Goal: Task Accomplishment & Management: Manage account settings

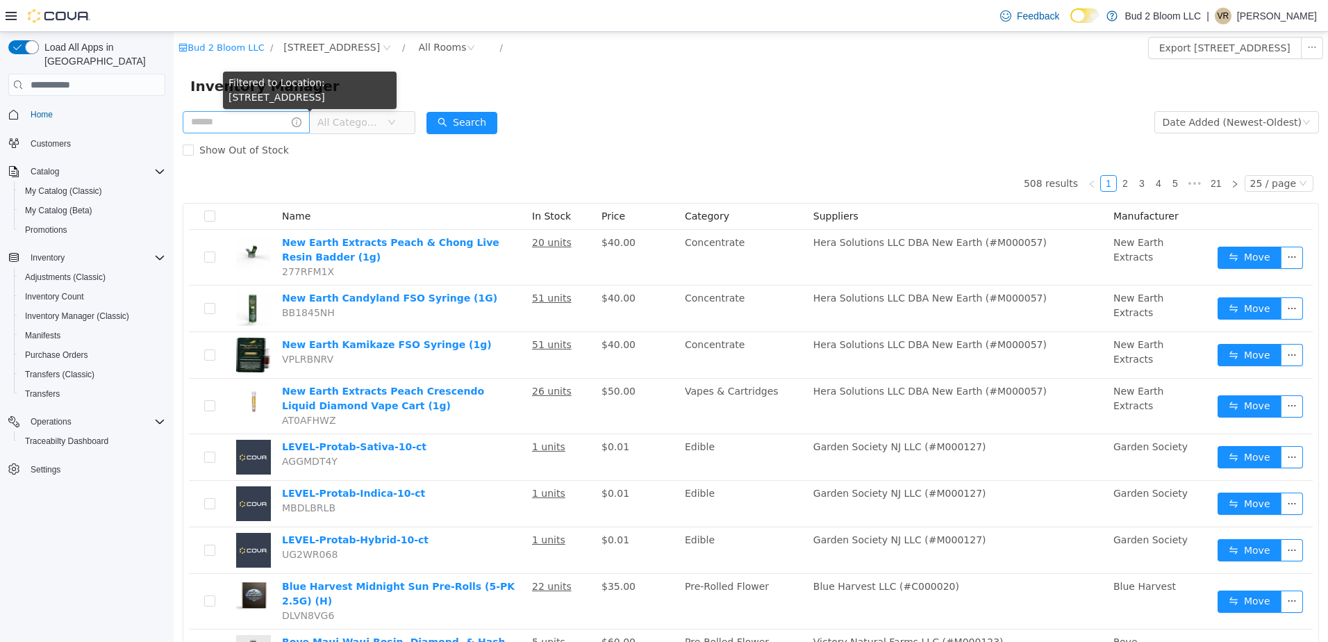
click at [301, 122] on icon "icon: info-circle" at bounding box center [297, 122] width 10 height 10
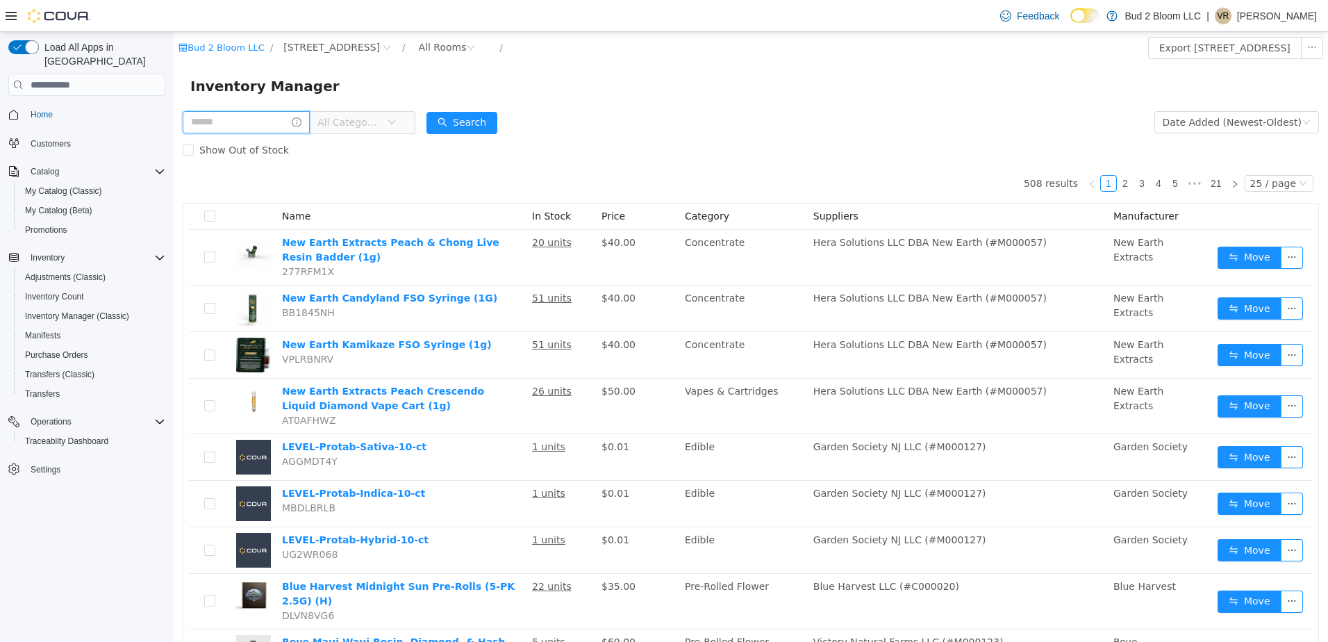
click at [283, 118] on input "text" at bounding box center [246, 122] width 127 height 22
type input "**********"
click at [500, 121] on button "Search" at bounding box center [486, 123] width 71 height 22
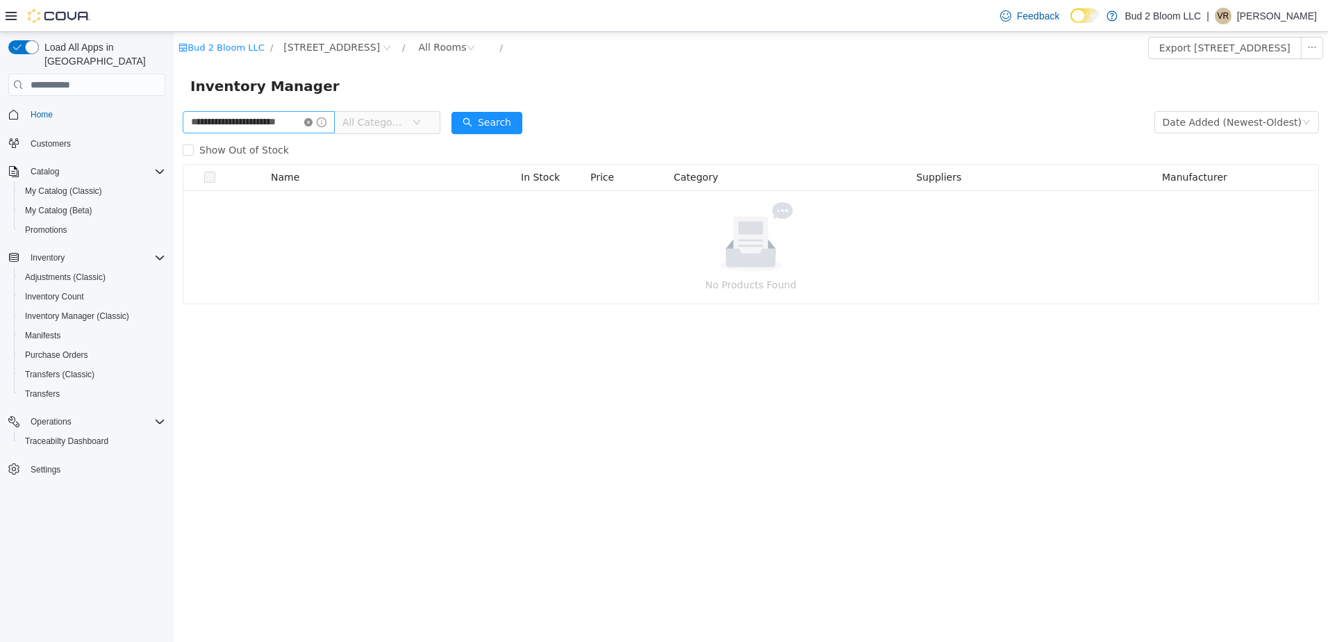
click at [306, 120] on icon "icon: close-circle" at bounding box center [308, 122] width 8 height 8
click at [302, 120] on input "text" at bounding box center [259, 122] width 152 height 22
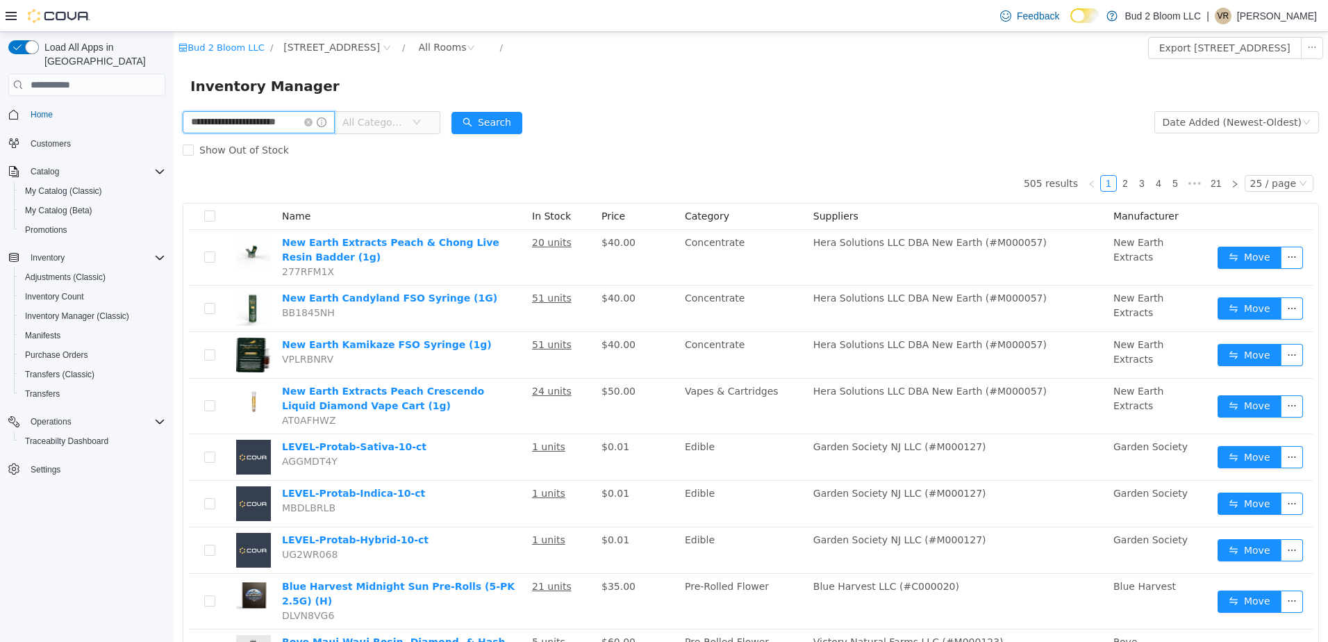
scroll to position [0, 16]
type input "**********"
click at [476, 124] on button "Search" at bounding box center [486, 123] width 71 height 22
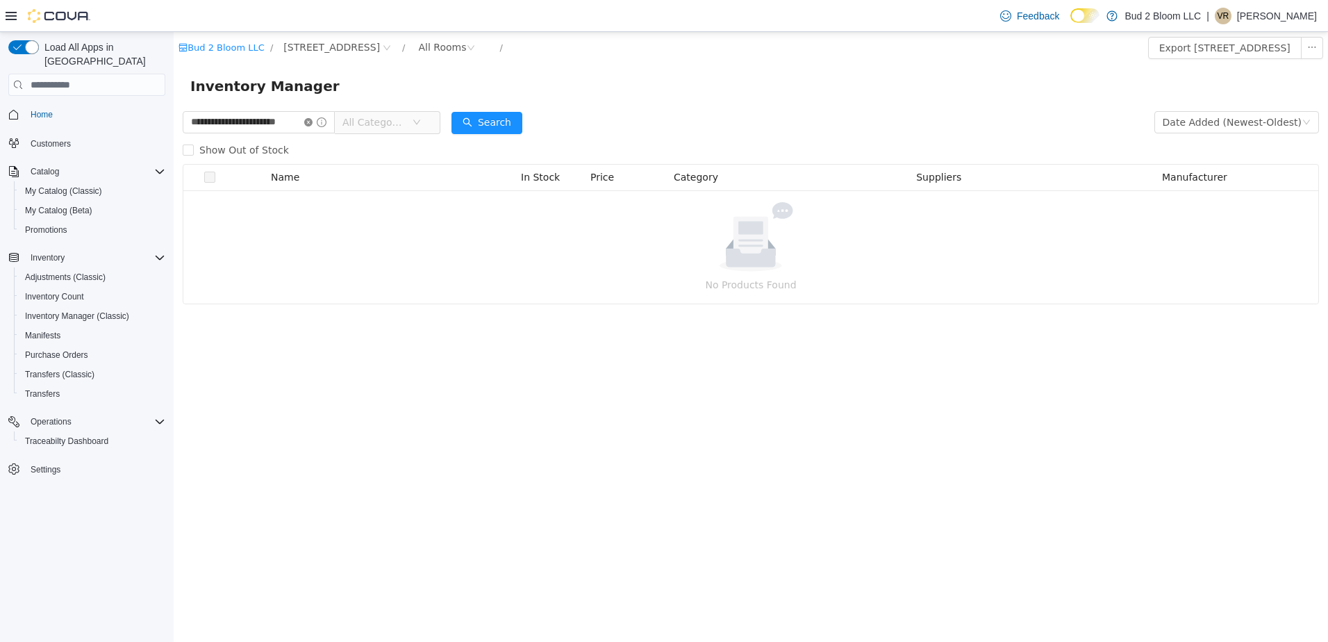
click at [308, 120] on icon "icon: close-circle" at bounding box center [308, 122] width 8 height 8
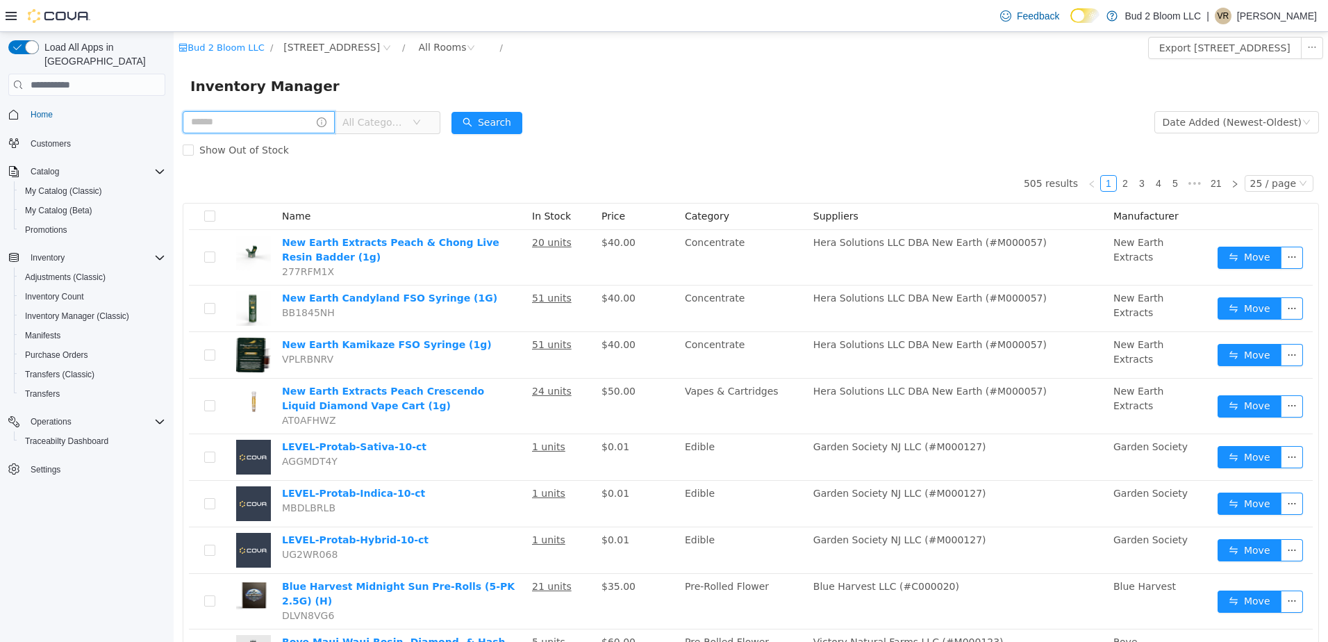
click at [294, 119] on input "text" at bounding box center [259, 122] width 152 height 22
type input "**********"
click at [471, 127] on button "Search" at bounding box center [486, 123] width 71 height 22
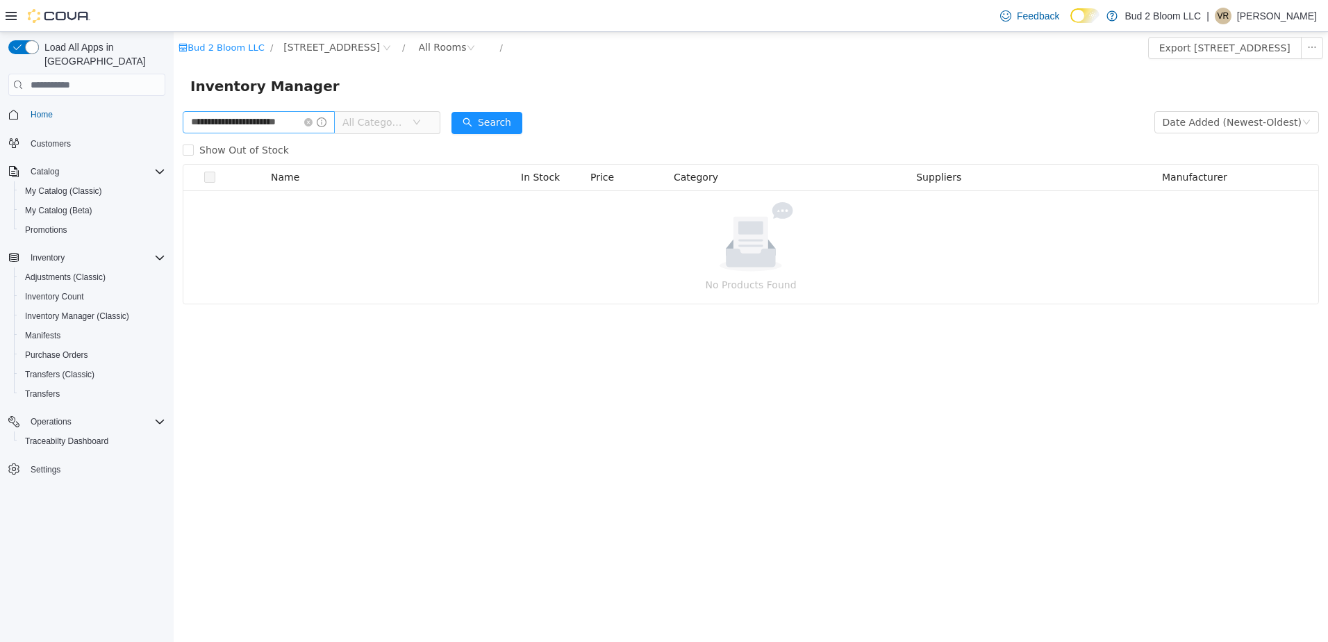
click at [311, 119] on icon "icon: close-circle" at bounding box center [308, 122] width 8 height 8
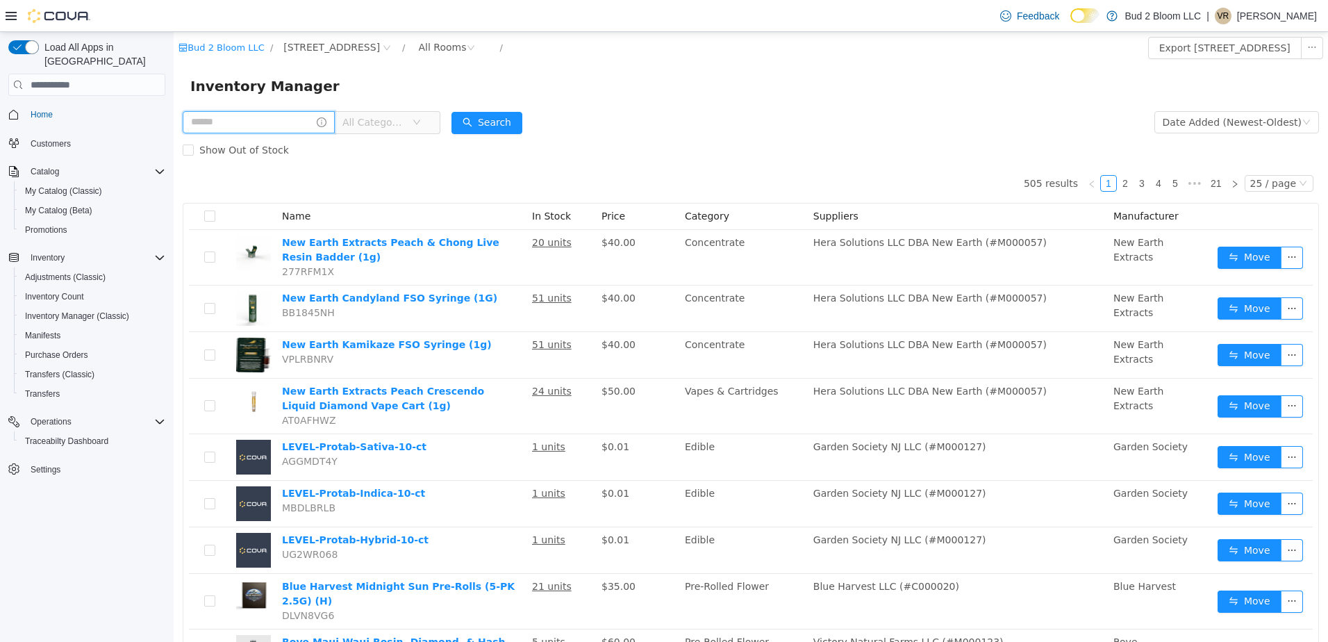
click at [285, 122] on input "text" at bounding box center [259, 122] width 152 height 22
type input "**********"
click at [482, 124] on button "Search" at bounding box center [486, 123] width 71 height 22
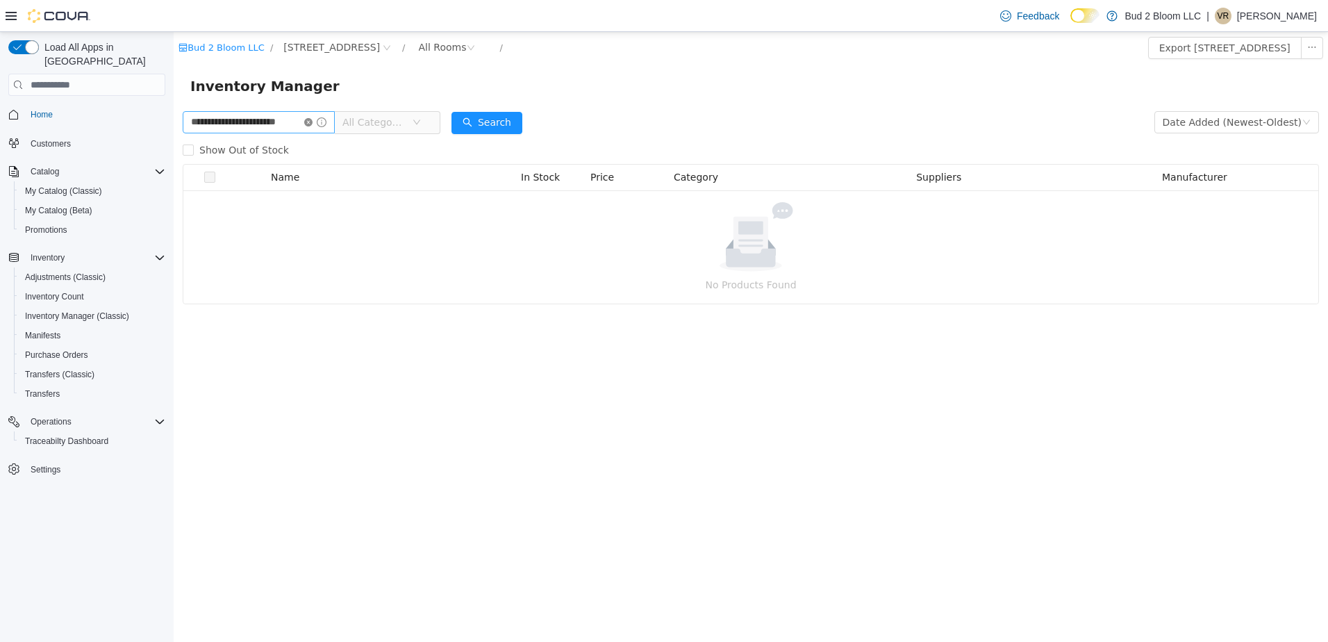
click at [307, 120] on icon "icon: close-circle" at bounding box center [308, 122] width 8 height 8
click at [287, 118] on input "text" at bounding box center [259, 122] width 152 height 22
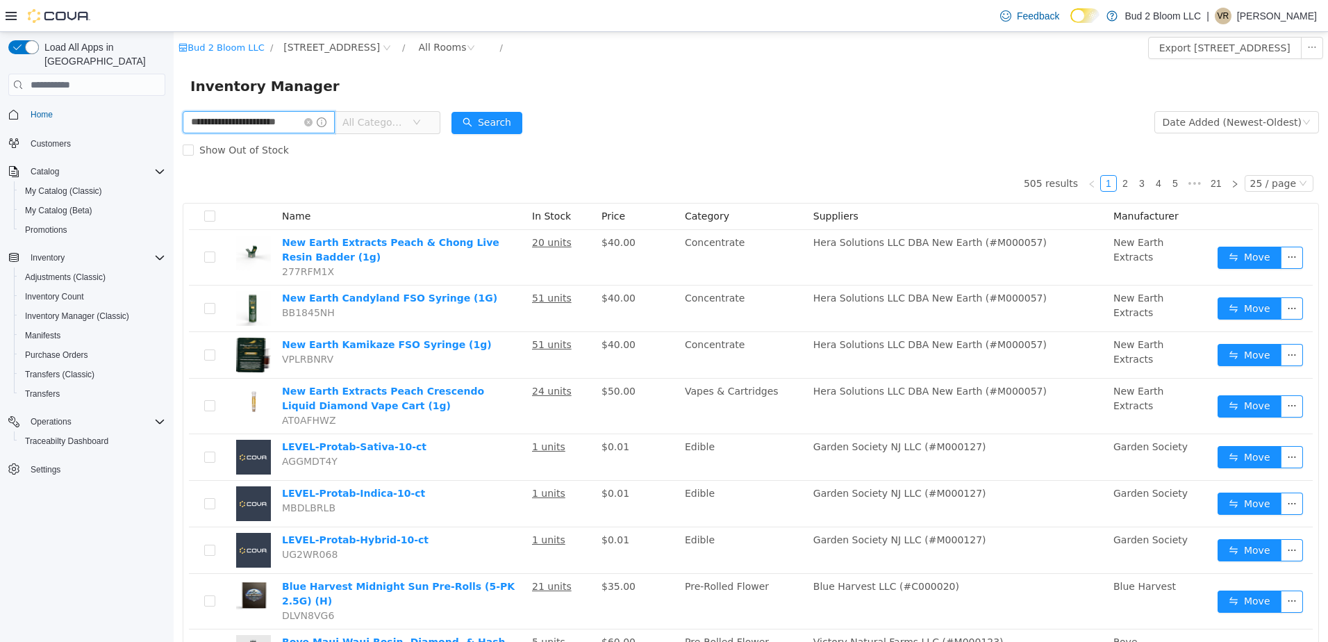
scroll to position [0, 16]
type input "**********"
click at [465, 118] on button "Search" at bounding box center [486, 123] width 71 height 22
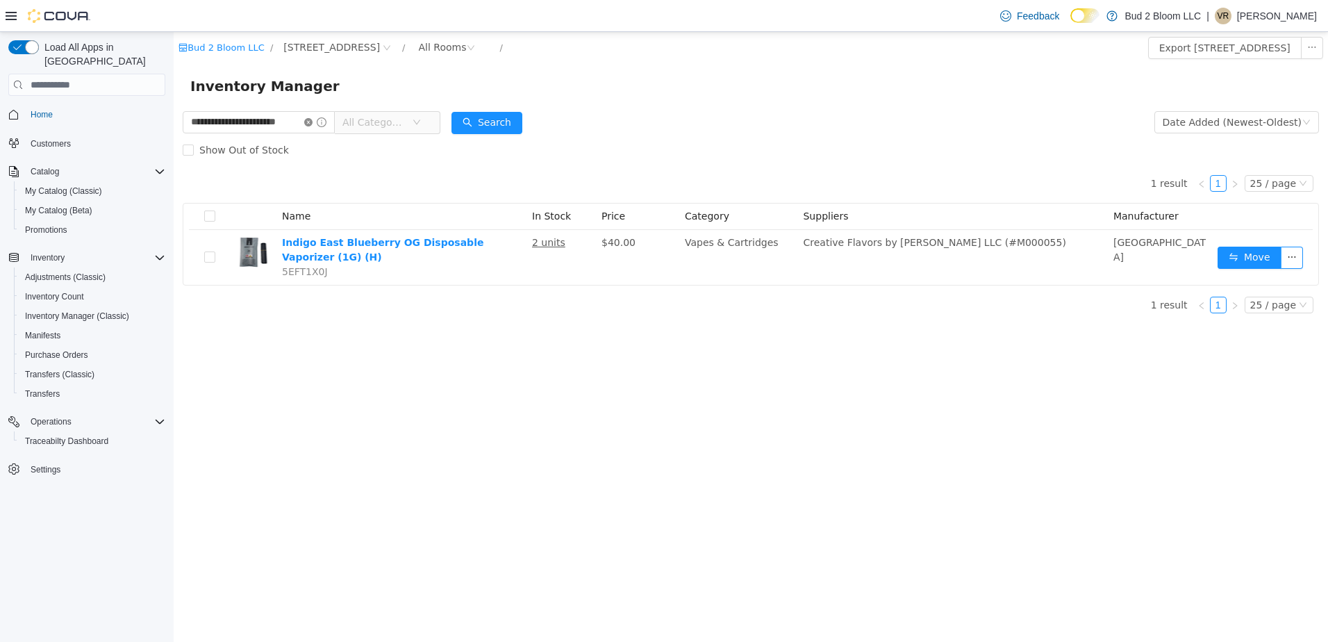
click at [310, 120] on icon "icon: close-circle" at bounding box center [308, 122] width 8 height 8
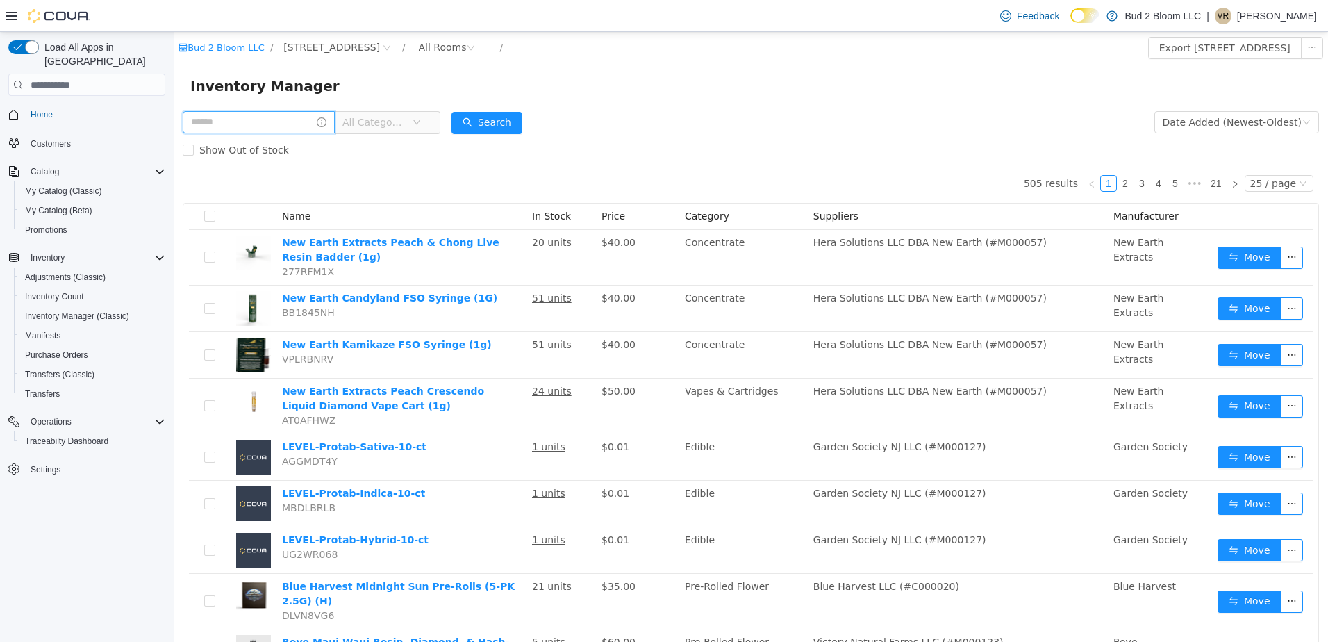
click at [259, 116] on input "text" at bounding box center [259, 122] width 152 height 22
type input "*******"
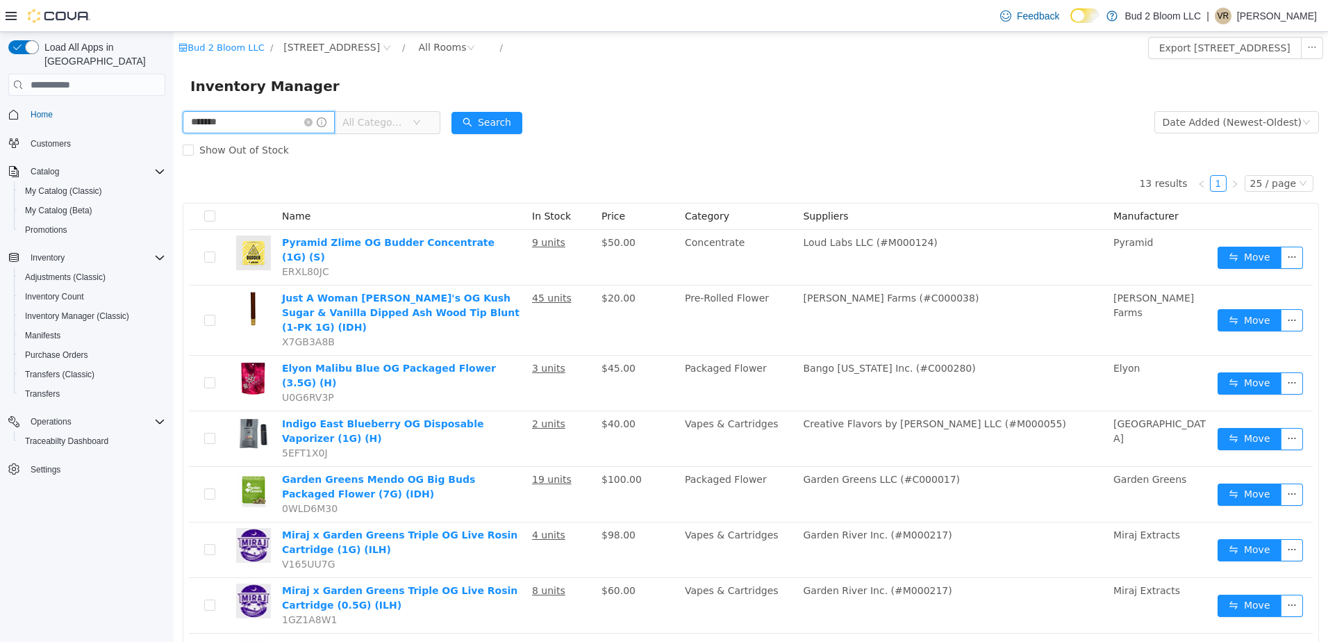
click at [248, 124] on input "*******" at bounding box center [259, 122] width 152 height 22
click at [308, 120] on icon "icon: close-circle" at bounding box center [308, 122] width 8 height 8
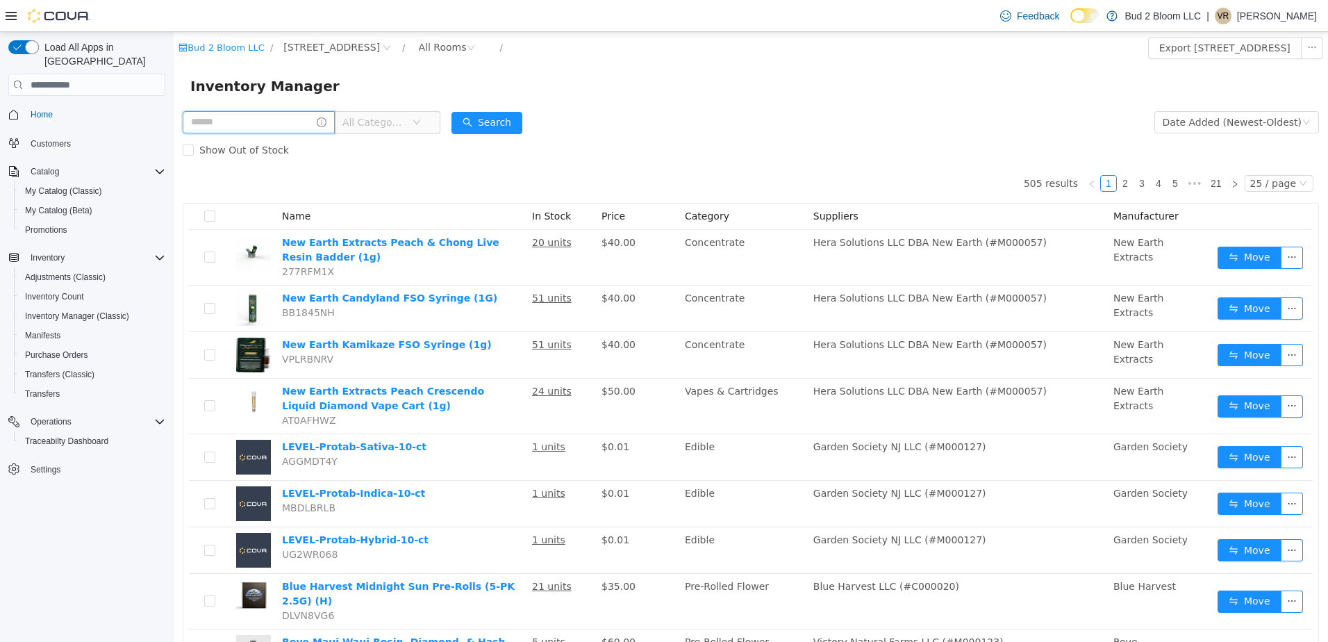
click at [270, 121] on input "text" at bounding box center [259, 122] width 152 height 22
type input "**********"
click at [479, 128] on button "Search" at bounding box center [486, 123] width 71 height 22
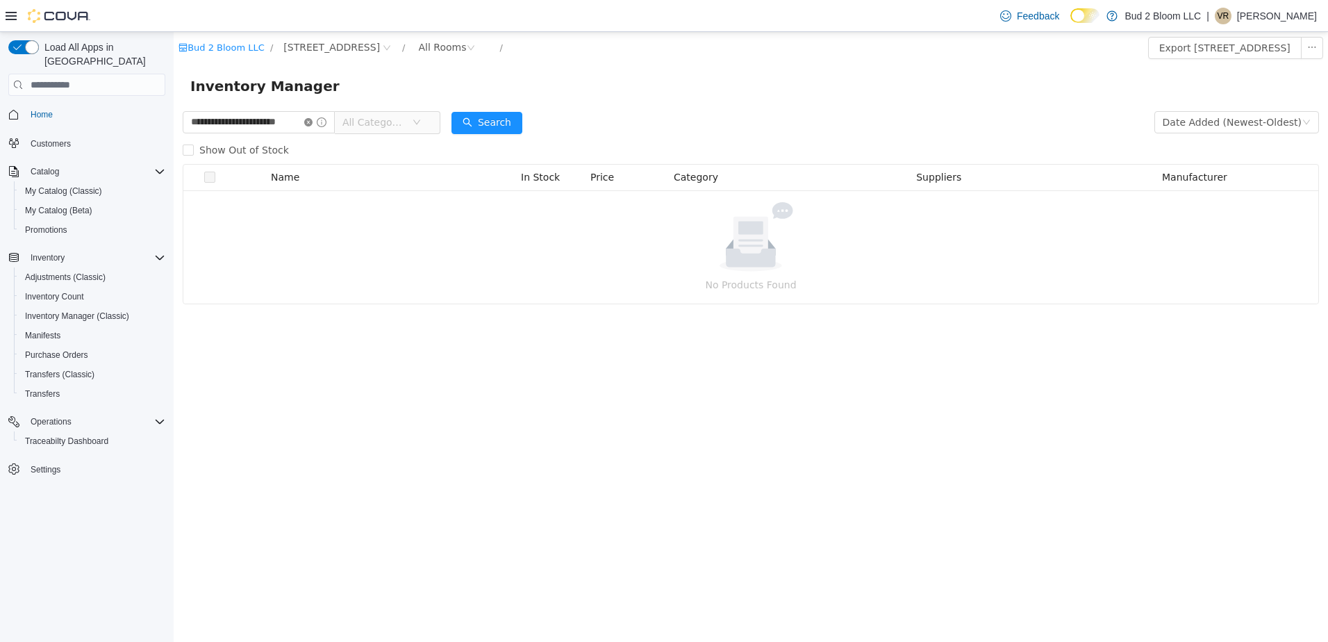
click at [307, 122] on icon "icon: close-circle" at bounding box center [308, 122] width 8 height 8
click at [288, 122] on input "text" at bounding box center [259, 122] width 152 height 22
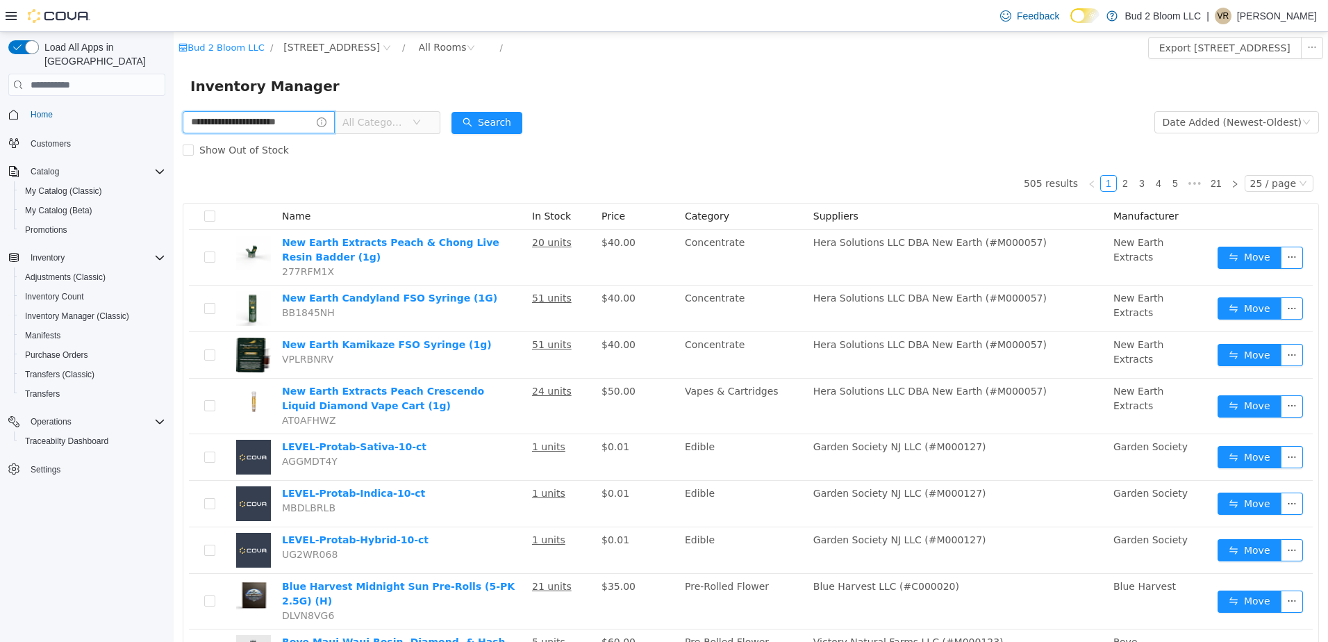
scroll to position [0, 17]
type input "**********"
click at [478, 125] on button "Search" at bounding box center [486, 123] width 71 height 22
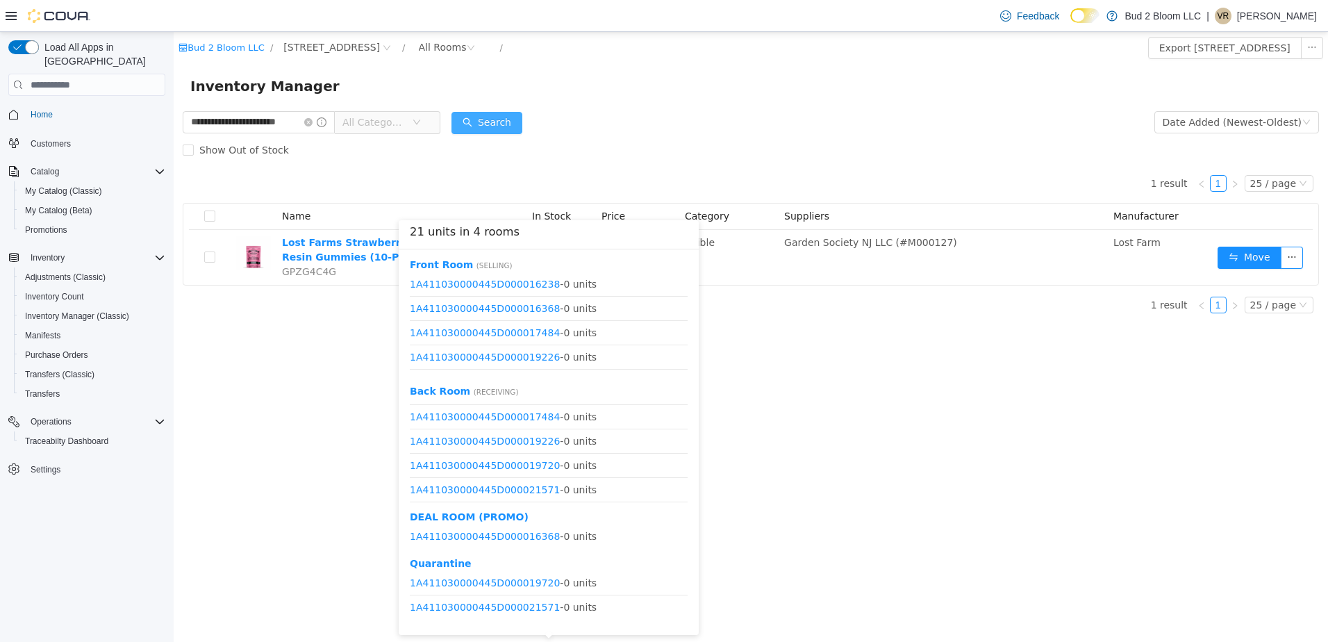
scroll to position [66, 0]
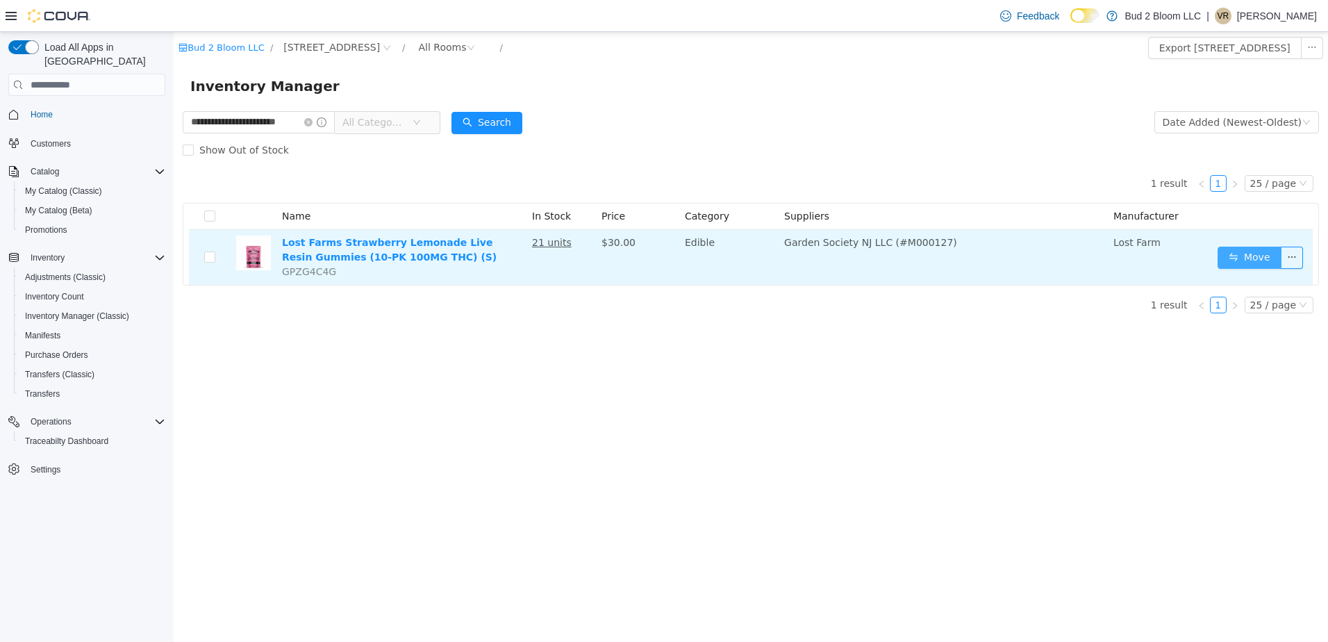
click at [1230, 253] on button "Move" at bounding box center [1249, 258] width 64 height 22
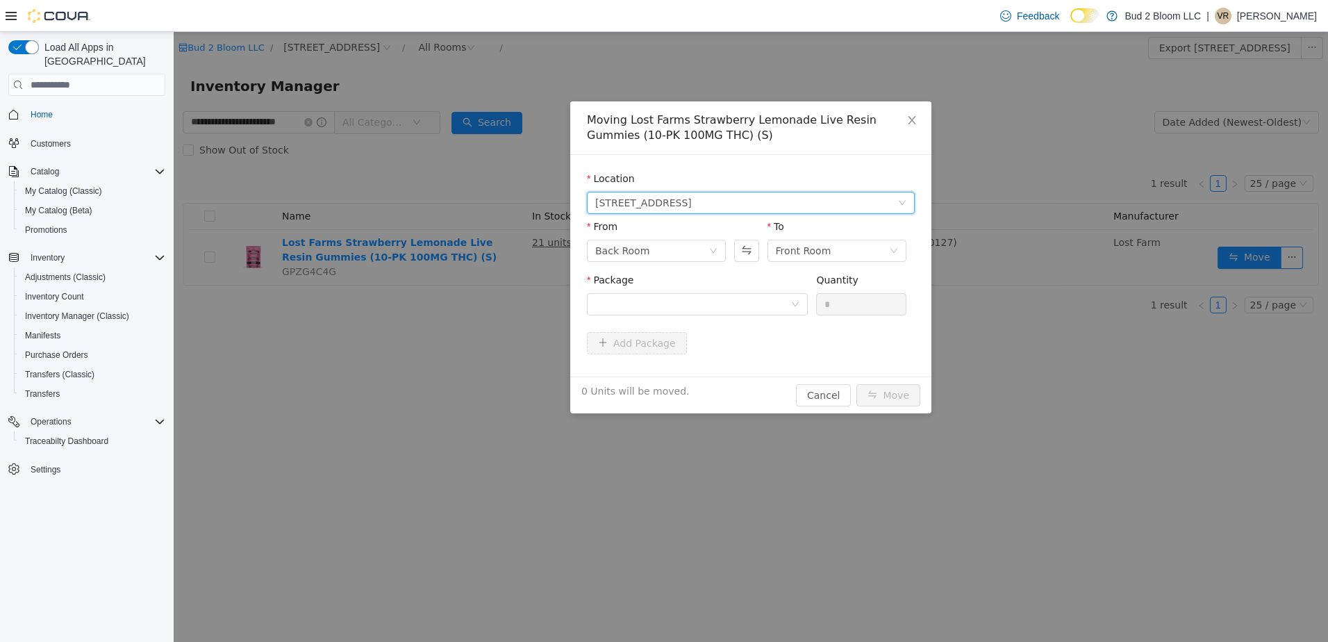
click at [664, 202] on span "[STREET_ADDRESS]" at bounding box center [643, 202] width 97 height 21
click at [663, 202] on span "[STREET_ADDRESS]" at bounding box center [643, 202] width 97 height 21
click at [676, 300] on div at bounding box center [692, 304] width 195 height 21
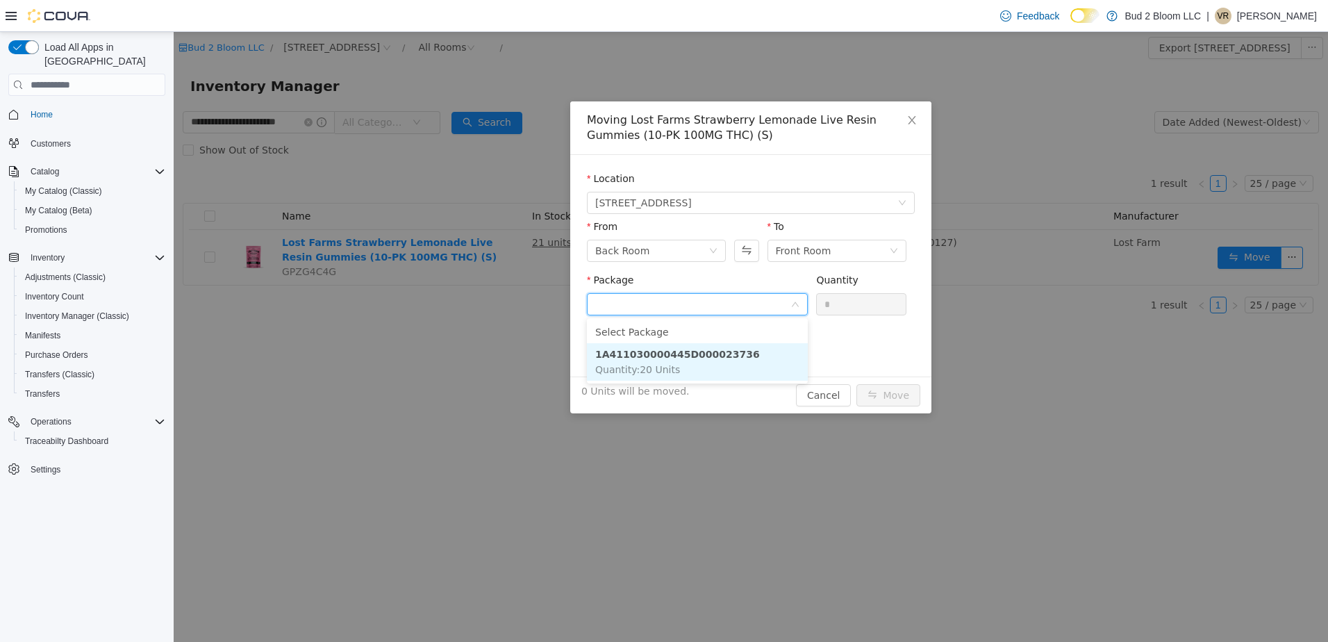
click at [684, 346] on li "1A411030000445D000023736 Quantity : 20 Units" at bounding box center [697, 362] width 221 height 38
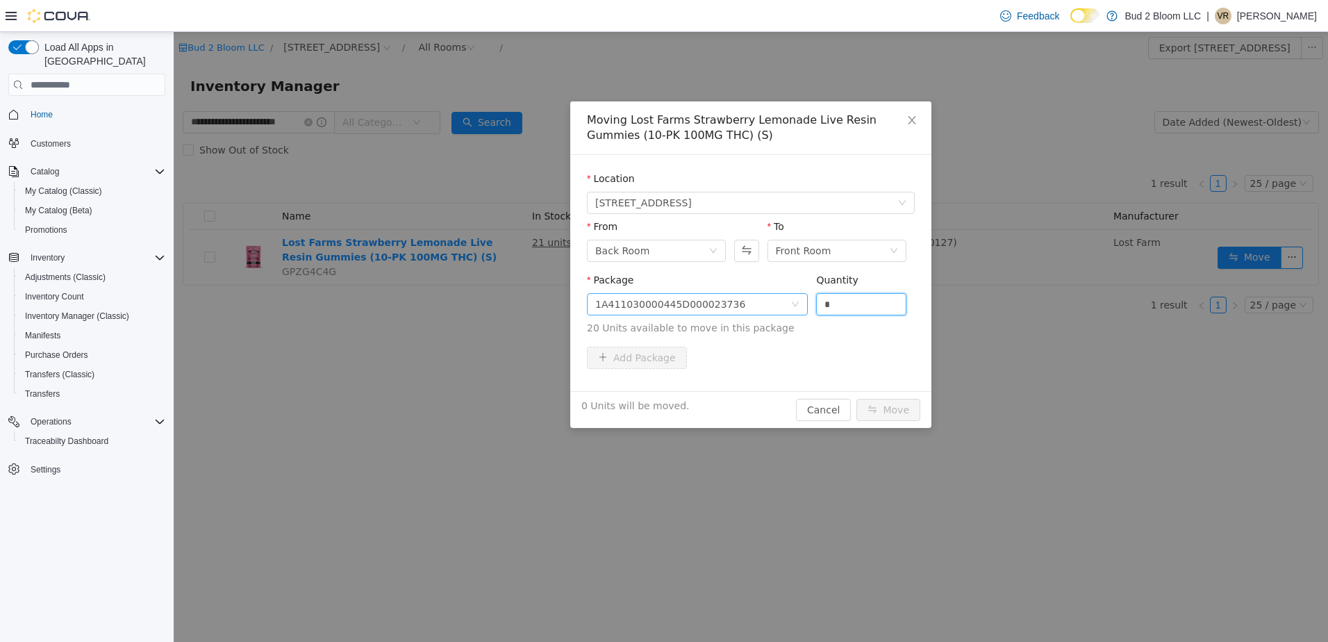
drag, startPoint x: 822, startPoint y: 299, endPoint x: 781, endPoint y: 294, distance: 41.4
click at [781, 294] on span "Package 1A411030000445D000023736 Quantity * 20 Units available to move in this …" at bounding box center [751, 304] width 328 height 61
type input "**"
click at [856, 399] on button "Move" at bounding box center [888, 410] width 64 height 22
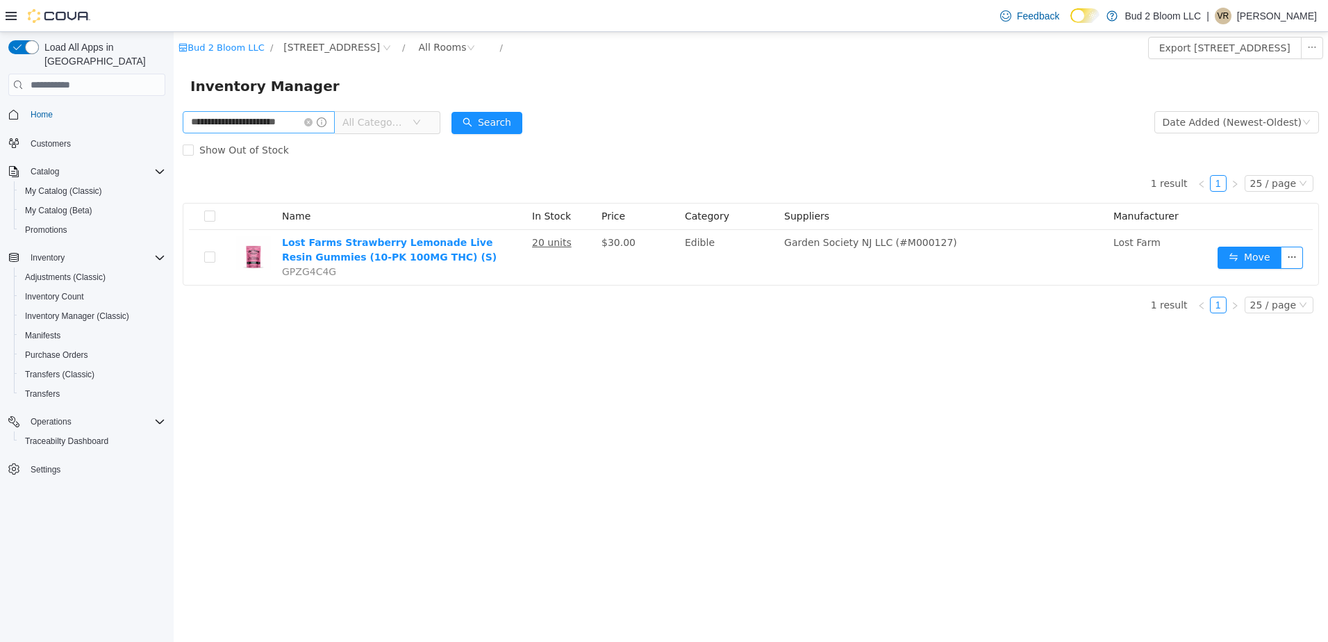
drag, startPoint x: 308, startPoint y: 119, endPoint x: 256, endPoint y: 112, distance: 53.3
click at [307, 119] on icon "icon: close-circle" at bounding box center [308, 122] width 8 height 8
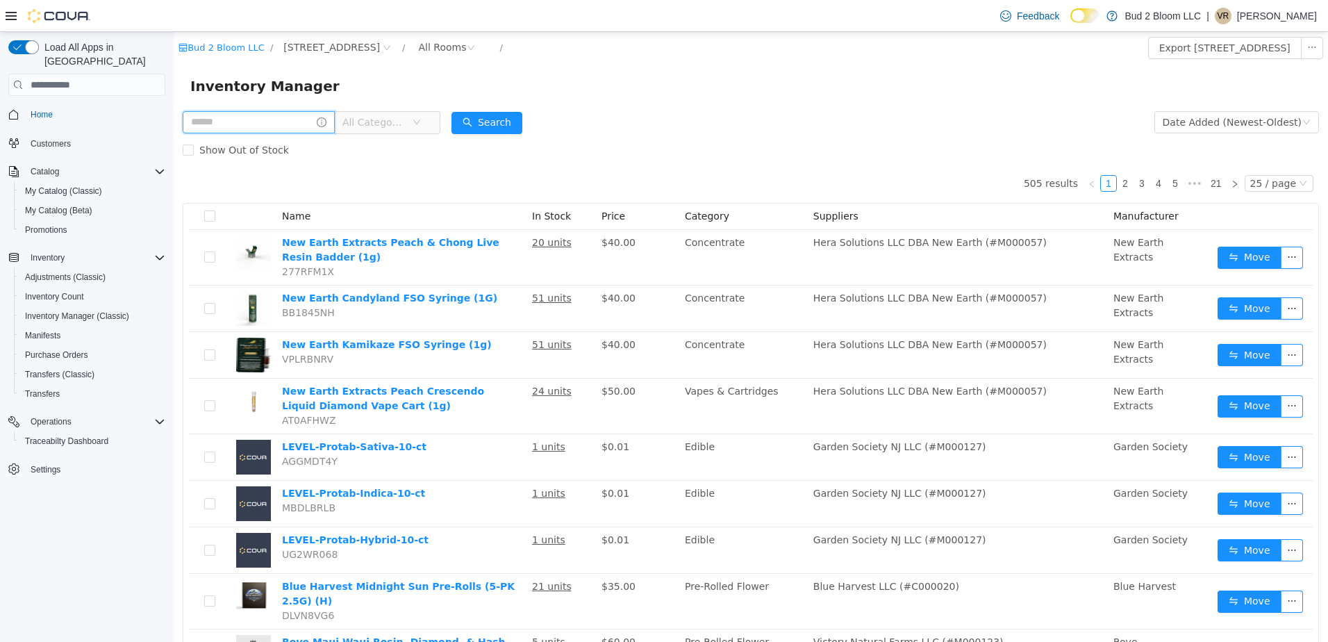
click at [252, 120] on input "text" at bounding box center [259, 122] width 152 height 22
type input "**********"
click at [472, 115] on button "Search" at bounding box center [486, 123] width 71 height 22
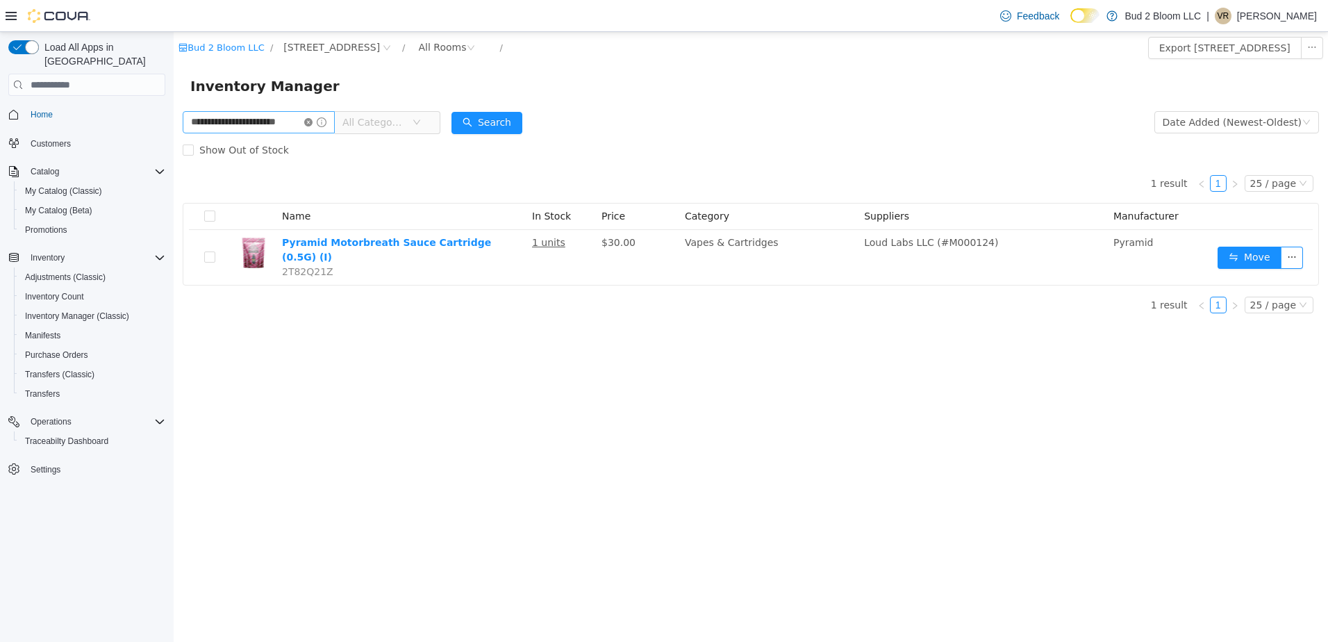
click at [307, 119] on icon "icon: close-circle" at bounding box center [308, 122] width 8 height 8
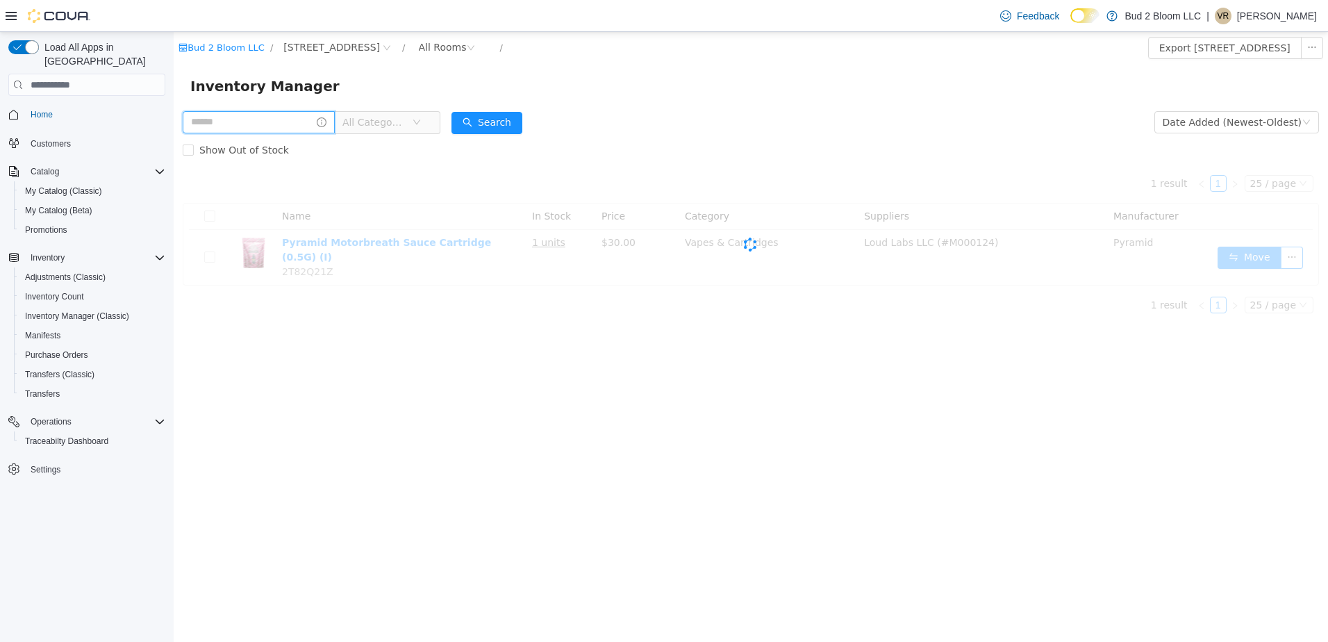
click at [279, 117] on input "text" at bounding box center [259, 122] width 152 height 22
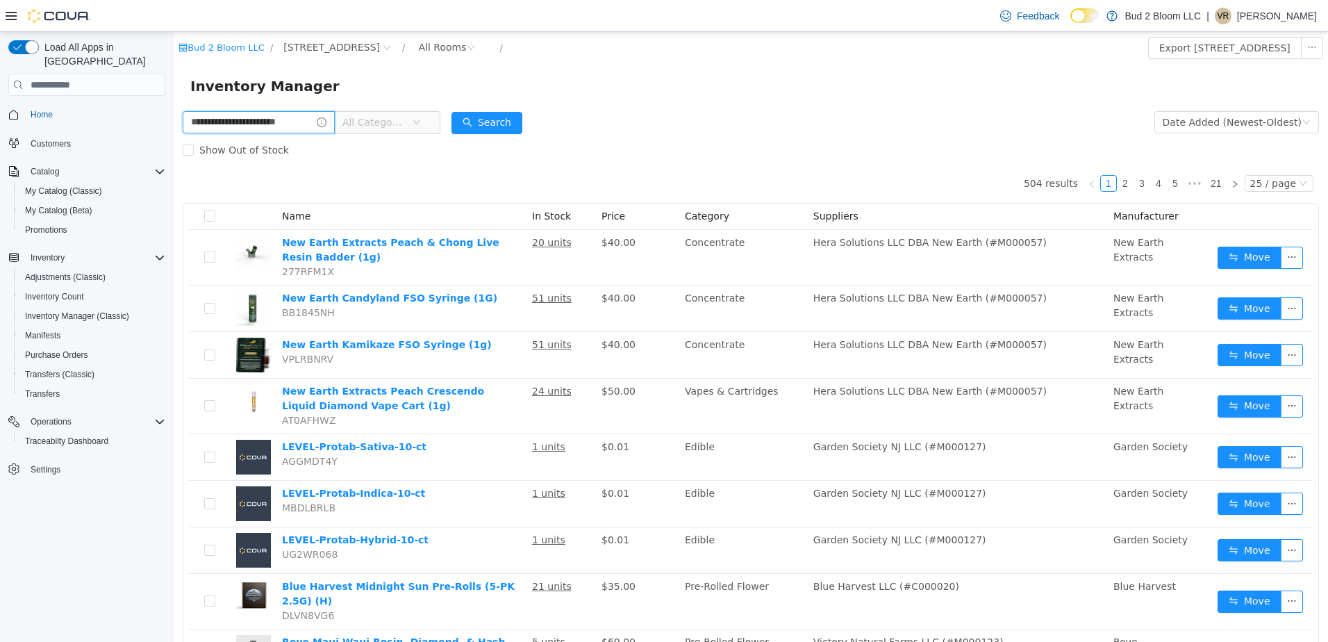
scroll to position [0, 17]
type input "**********"
click at [498, 124] on button "Search" at bounding box center [486, 123] width 71 height 22
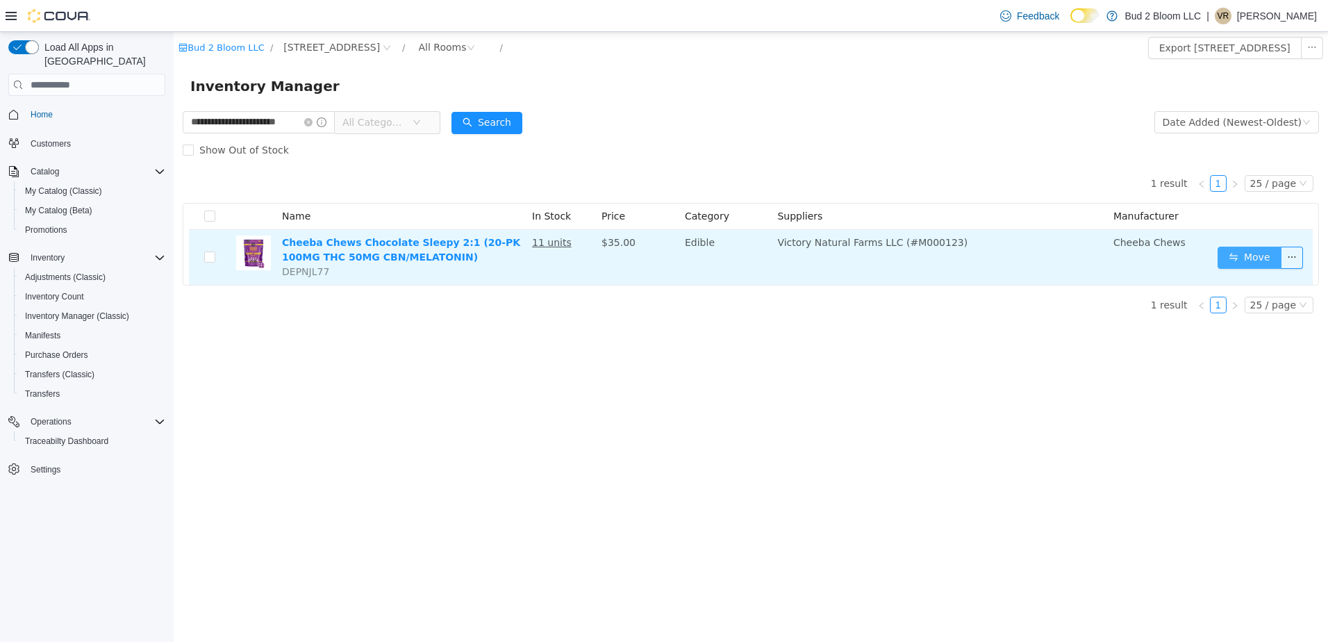
click at [1256, 256] on button "Move" at bounding box center [1249, 258] width 64 height 22
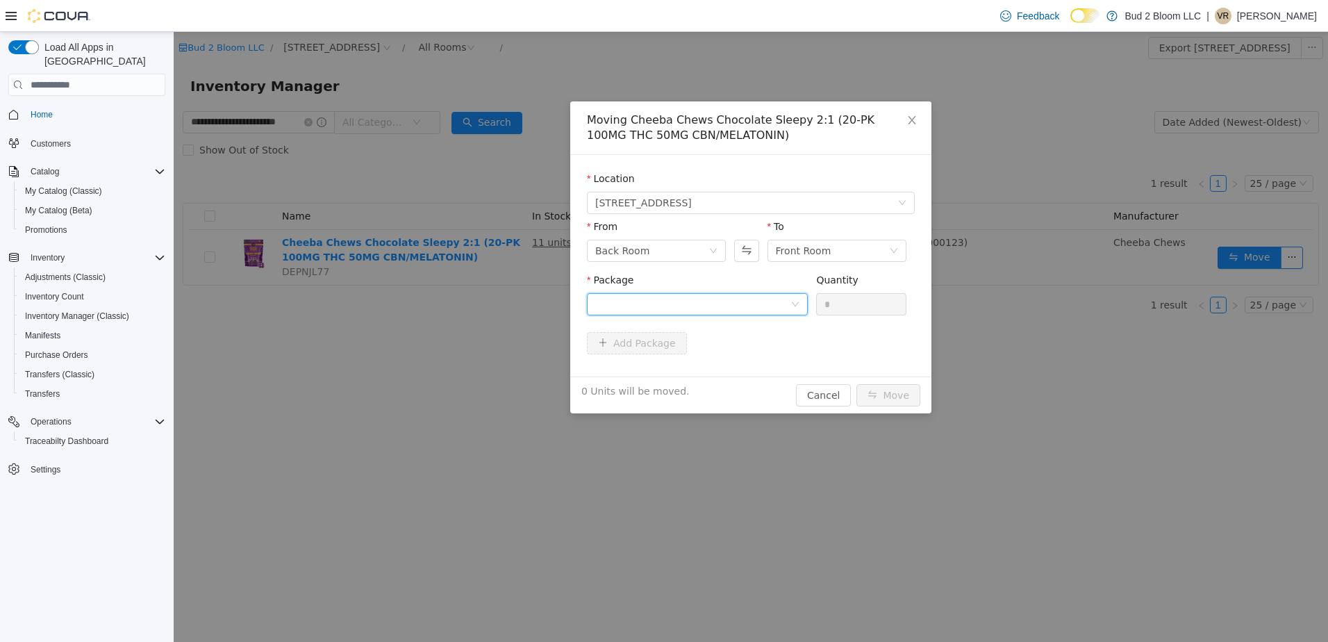
click at [737, 311] on div at bounding box center [692, 304] width 195 height 21
drag, startPoint x: 679, startPoint y: 349, endPoint x: 724, endPoint y: 348, distance: 44.5
click at [680, 349] on strong "1A4110300006C99000016892" at bounding box center [676, 354] width 163 height 11
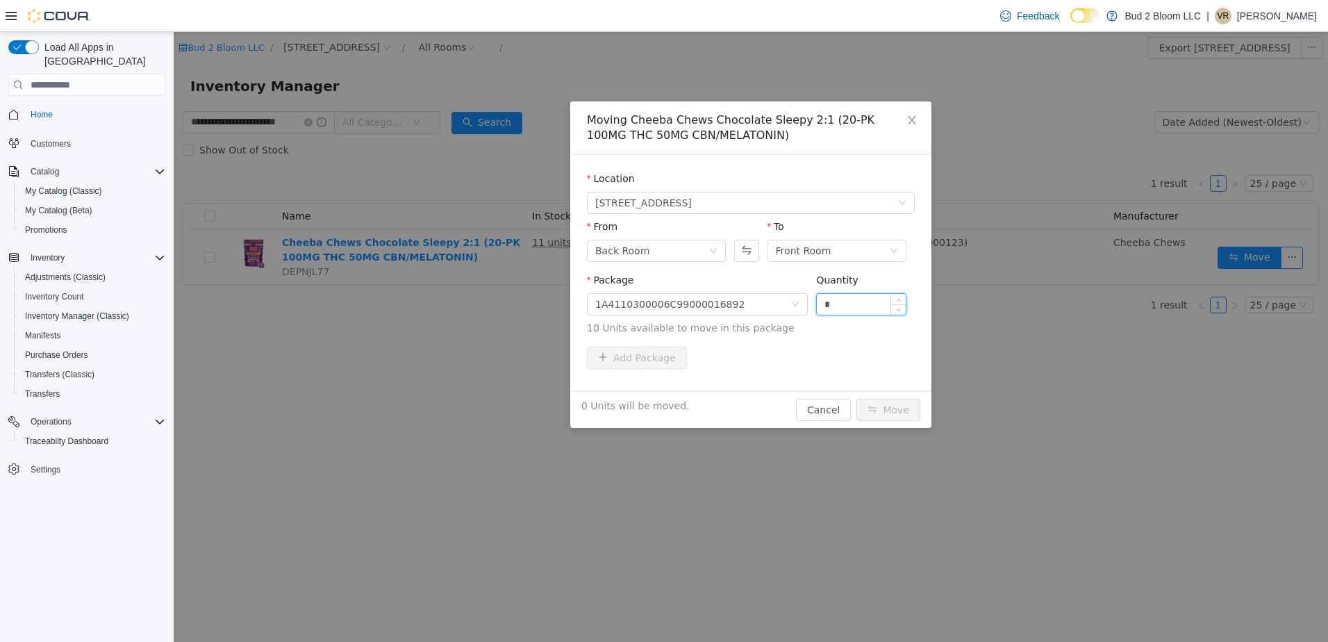
click at [858, 302] on input "*" at bounding box center [861, 304] width 89 height 21
drag, startPoint x: 854, startPoint y: 303, endPoint x: 786, endPoint y: 303, distance: 68.1
click at [786, 303] on span "Package 1A4110300006C99000016892 Quantity * 10 Units available to move in this …" at bounding box center [751, 304] width 328 height 61
type input "**"
click at [856, 399] on button "Move" at bounding box center [888, 410] width 64 height 22
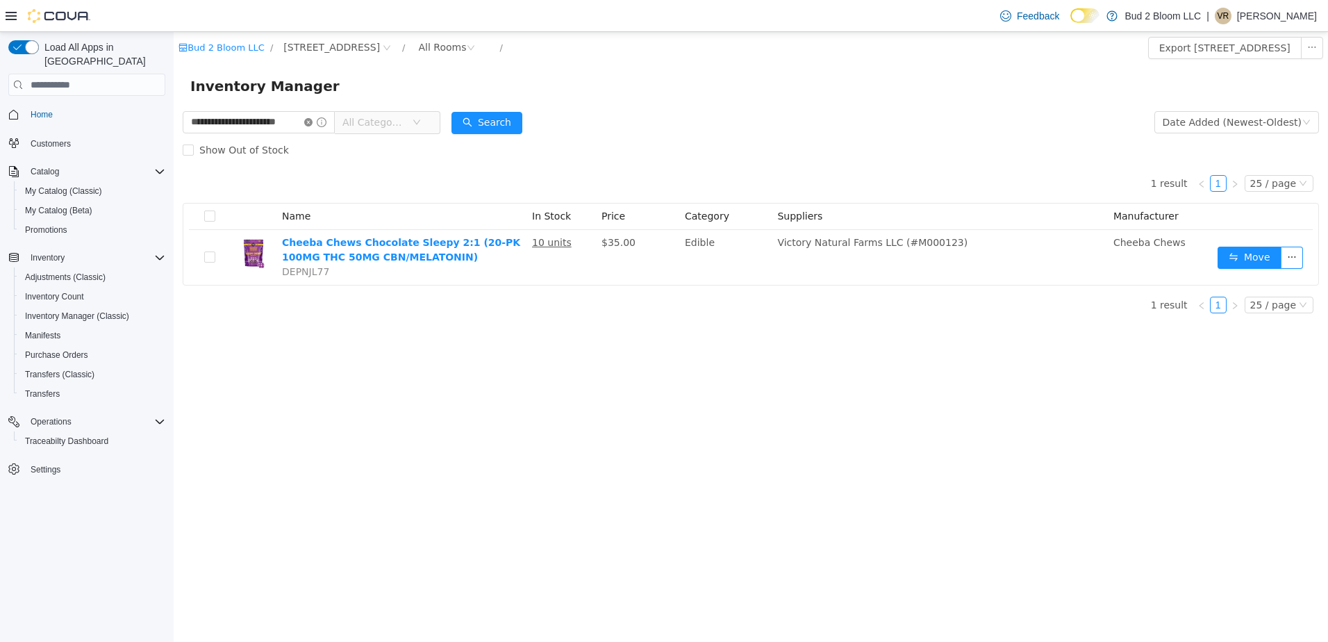
click at [310, 122] on icon "icon: close-circle" at bounding box center [308, 122] width 8 height 8
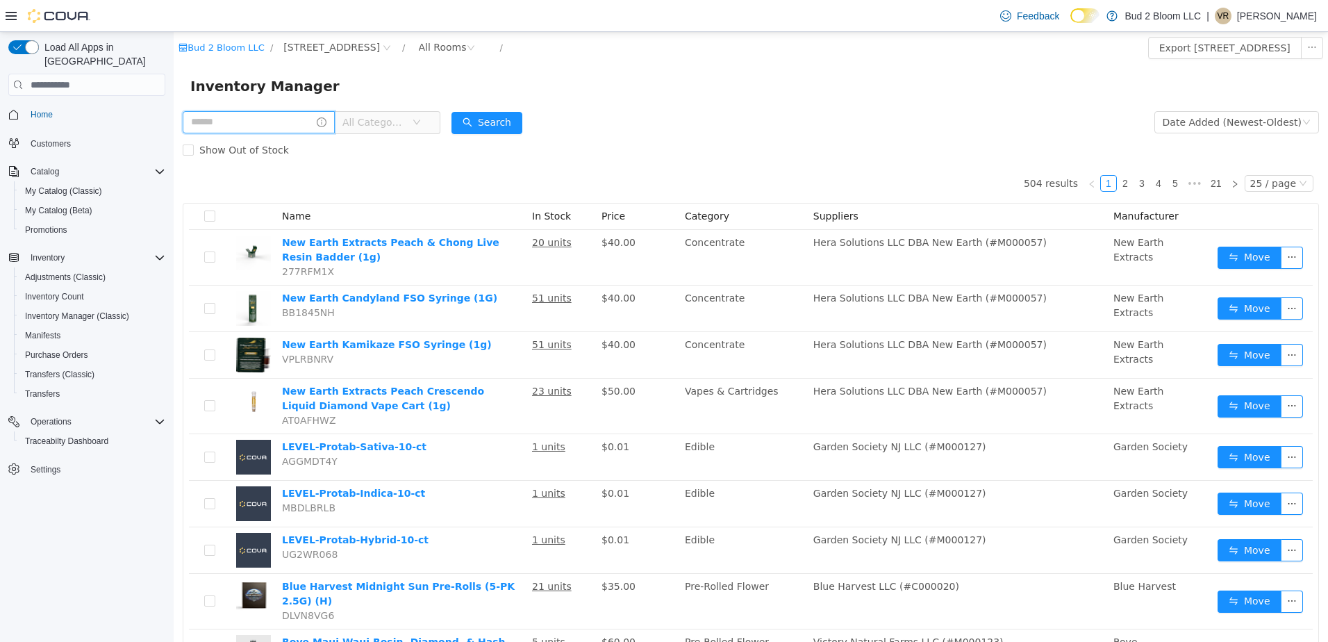
click at [283, 120] on input "text" at bounding box center [259, 122] width 152 height 22
click at [1279, 19] on p "[PERSON_NAME]" at bounding box center [1277, 16] width 80 height 17
click at [1227, 139] on span "Sign Out" at bounding box center [1227, 136] width 38 height 14
